Goal: Navigation & Orientation: Understand site structure

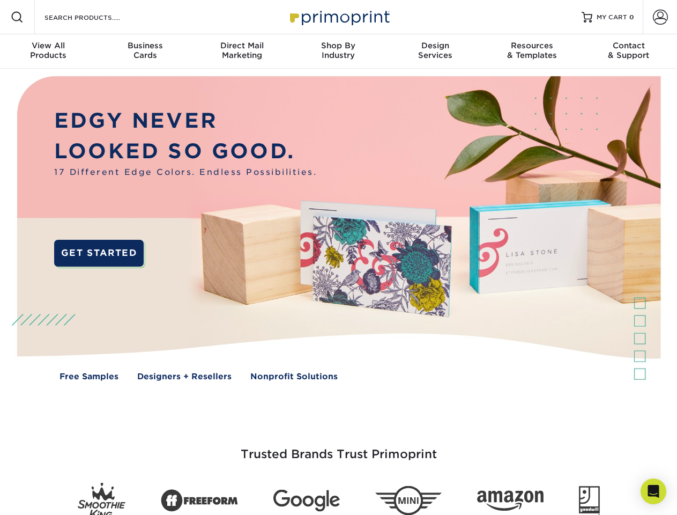
click at [338, 257] on img at bounding box center [338, 236] width 670 height 335
click at [17, 17] on span at bounding box center [17, 17] width 13 height 13
click at [660, 17] on span at bounding box center [660, 17] width 15 height 15
click at [48, 51] on div "View All Products" at bounding box center [48, 50] width 97 height 19
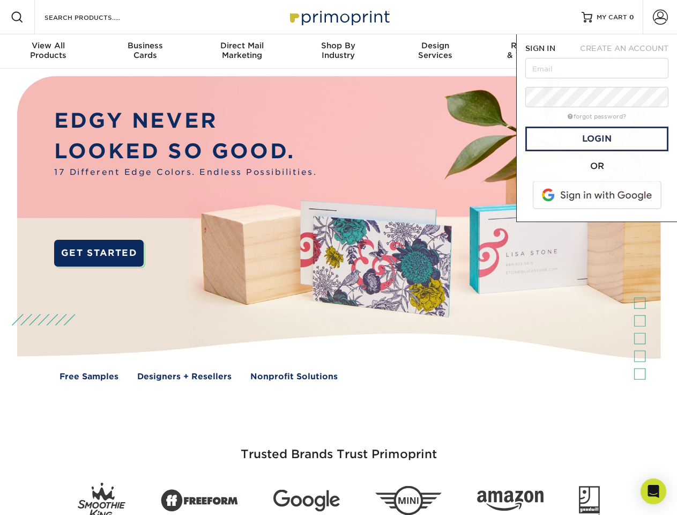
click at [145, 51] on div "Business Cards" at bounding box center [145, 50] width 97 height 19
click at [242, 51] on div "Direct Mail Marketing" at bounding box center [242, 50] width 97 height 19
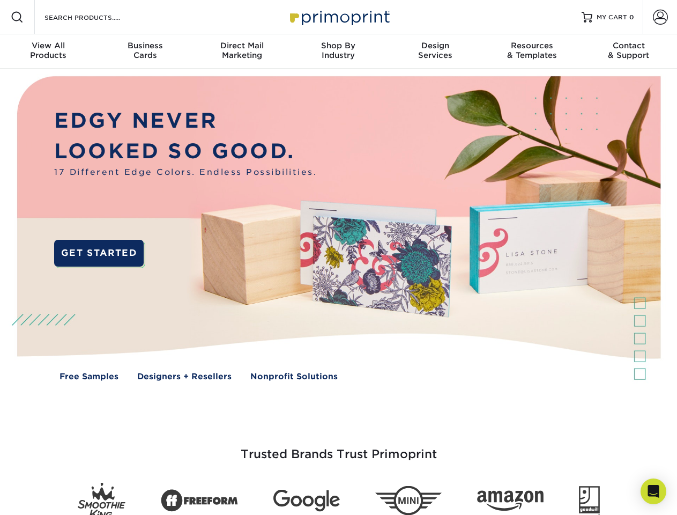
click at [338, 51] on div "Shop By Industry" at bounding box center [338, 50] width 97 height 19
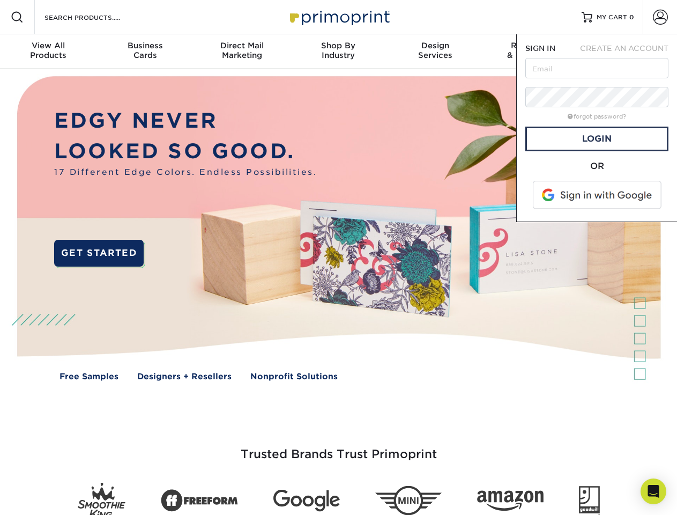
click at [435, 51] on div "Design Services" at bounding box center [435, 50] width 97 height 19
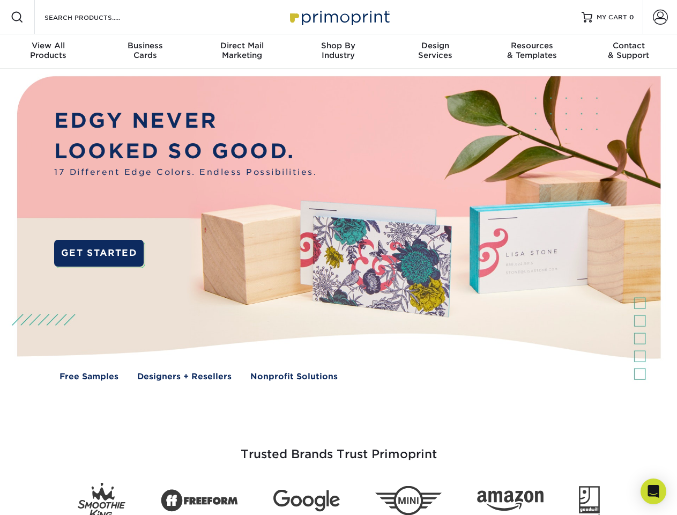
click at [532, 51] on span "SIGN IN" at bounding box center [540, 48] width 30 height 9
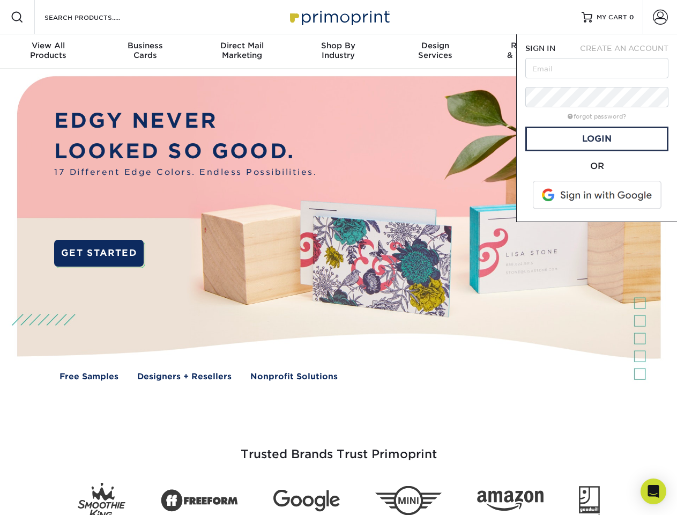
click at [629, 51] on nav "Resources Menu Search Products Account SIGN IN CREATE AN ACCOUNT forgot passwor…" at bounding box center [338, 34] width 677 height 69
